Goal: Transaction & Acquisition: Purchase product/service

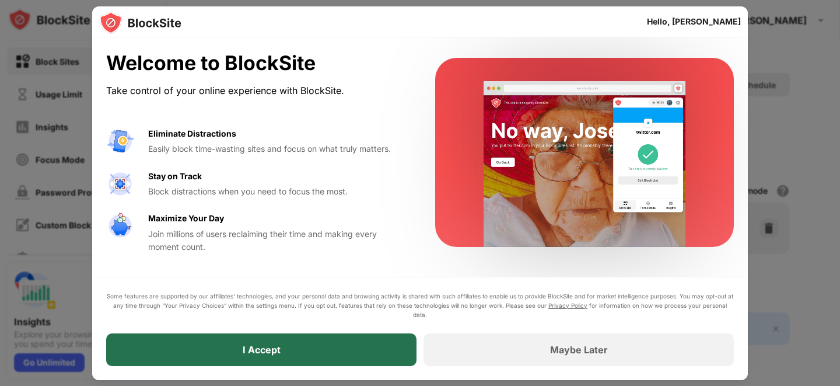
click at [233, 344] on div "I Accept" at bounding box center [261, 349] width 310 height 33
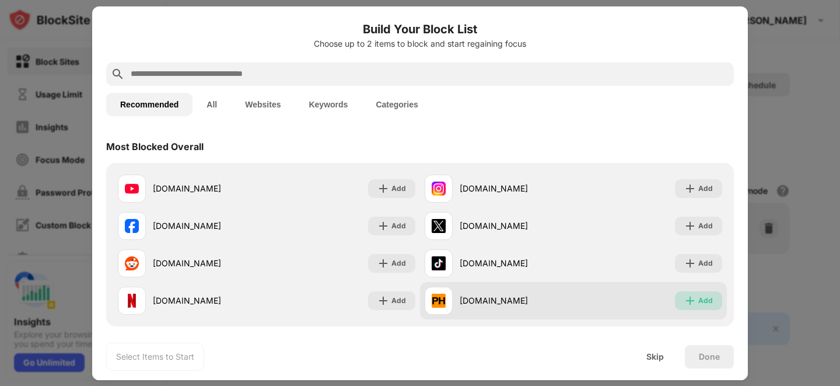
click at [704, 302] on div "Add" at bounding box center [706, 301] width 15 height 12
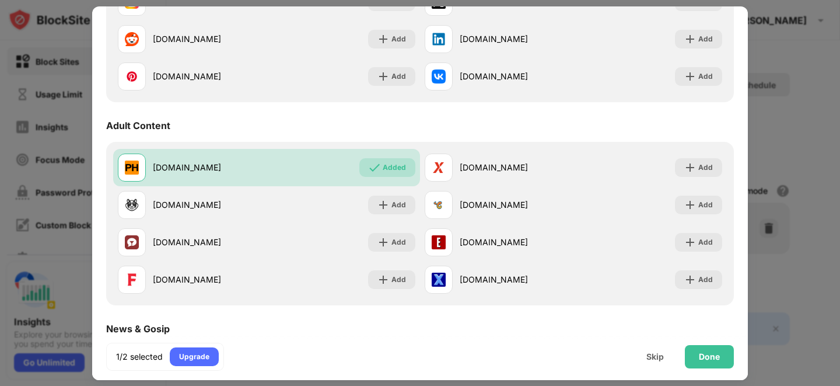
scroll to position [431, 0]
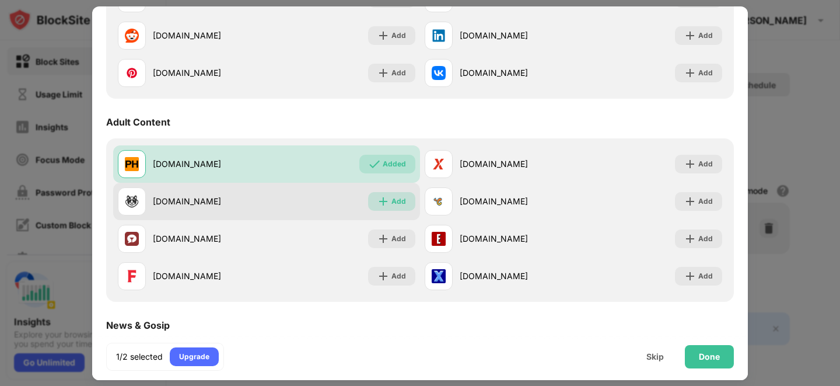
click at [402, 202] on div "Add" at bounding box center [399, 201] width 15 height 12
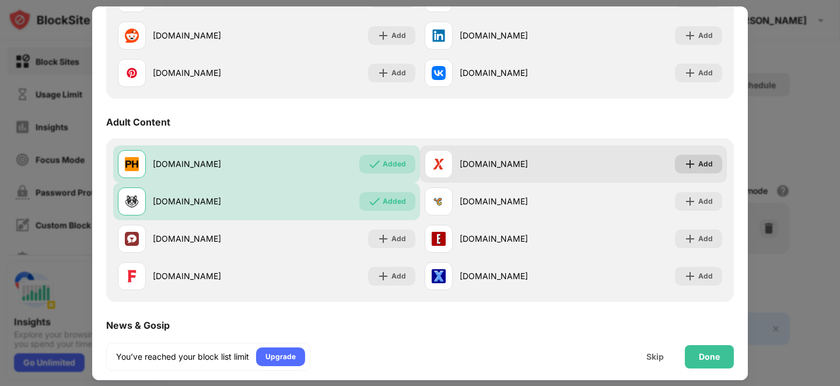
click at [713, 160] on div "Add" at bounding box center [698, 164] width 47 height 19
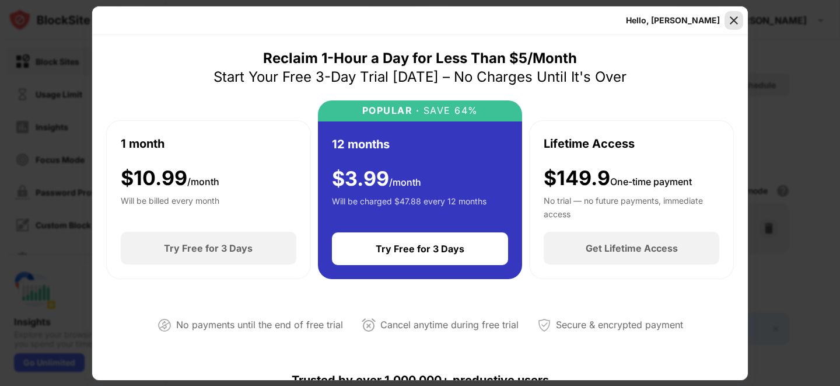
click at [734, 22] on img at bounding box center [734, 21] width 12 height 12
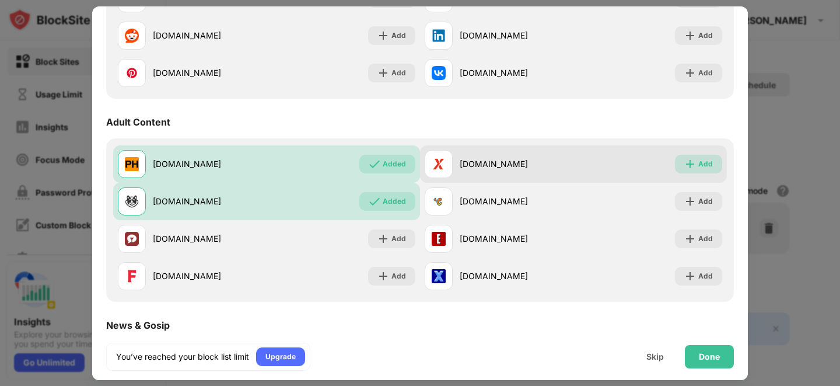
click at [700, 163] on div "Add" at bounding box center [706, 164] width 15 height 12
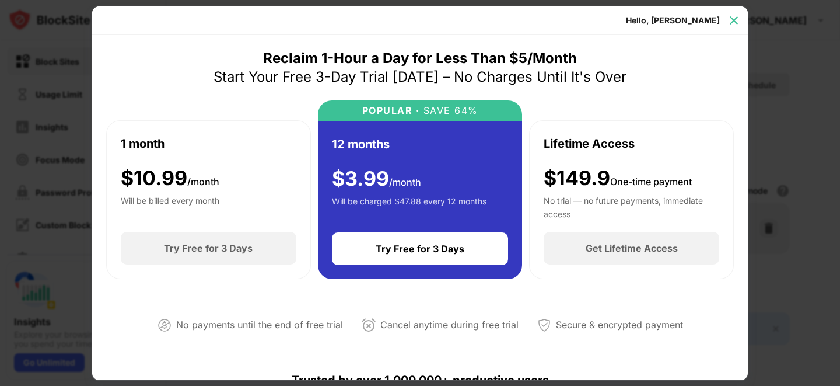
click at [733, 23] on img at bounding box center [734, 21] width 12 height 12
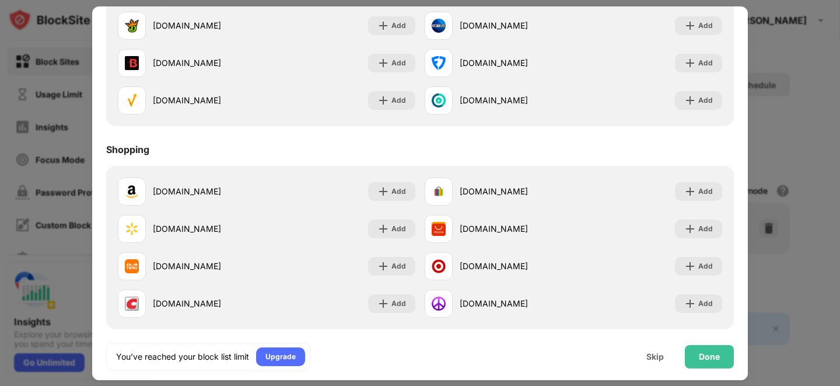
scroll to position [1223, 0]
